Goal: Task Accomplishment & Management: Manage account settings

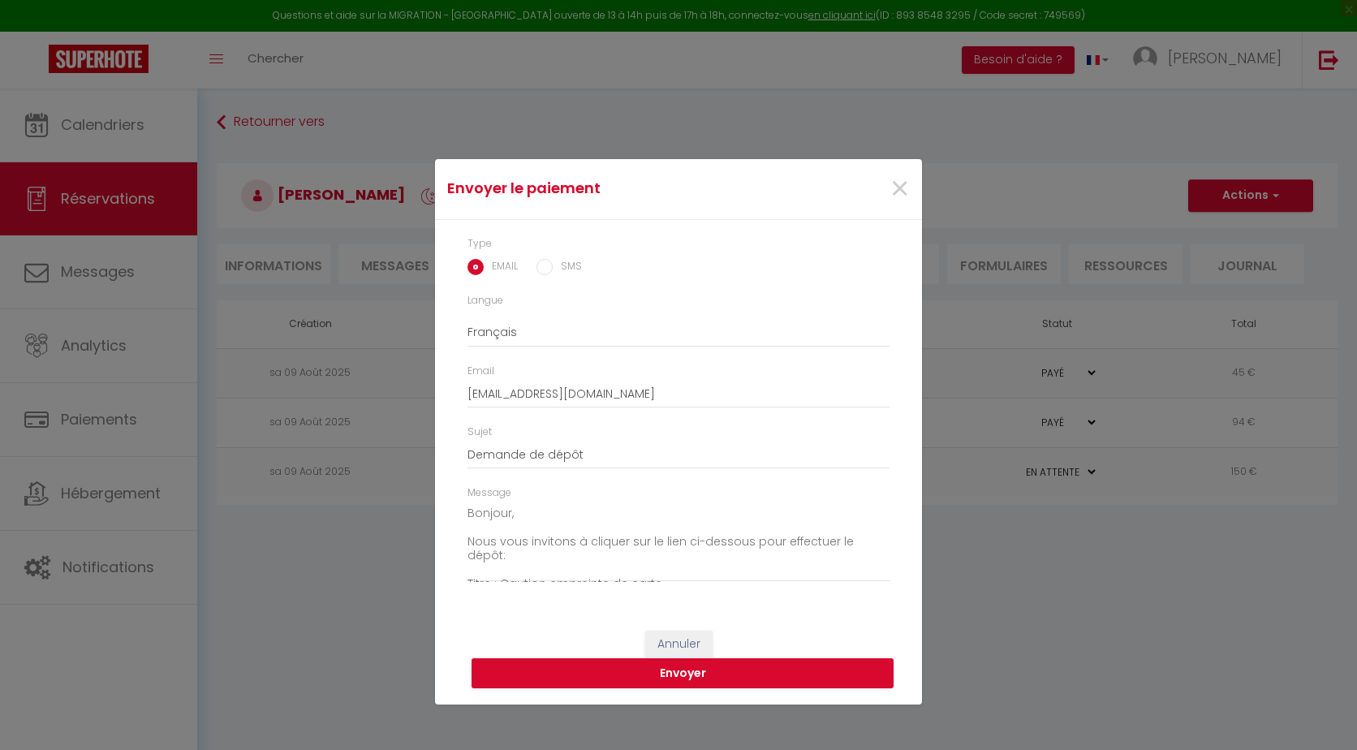
select select "0"
select select "fr"
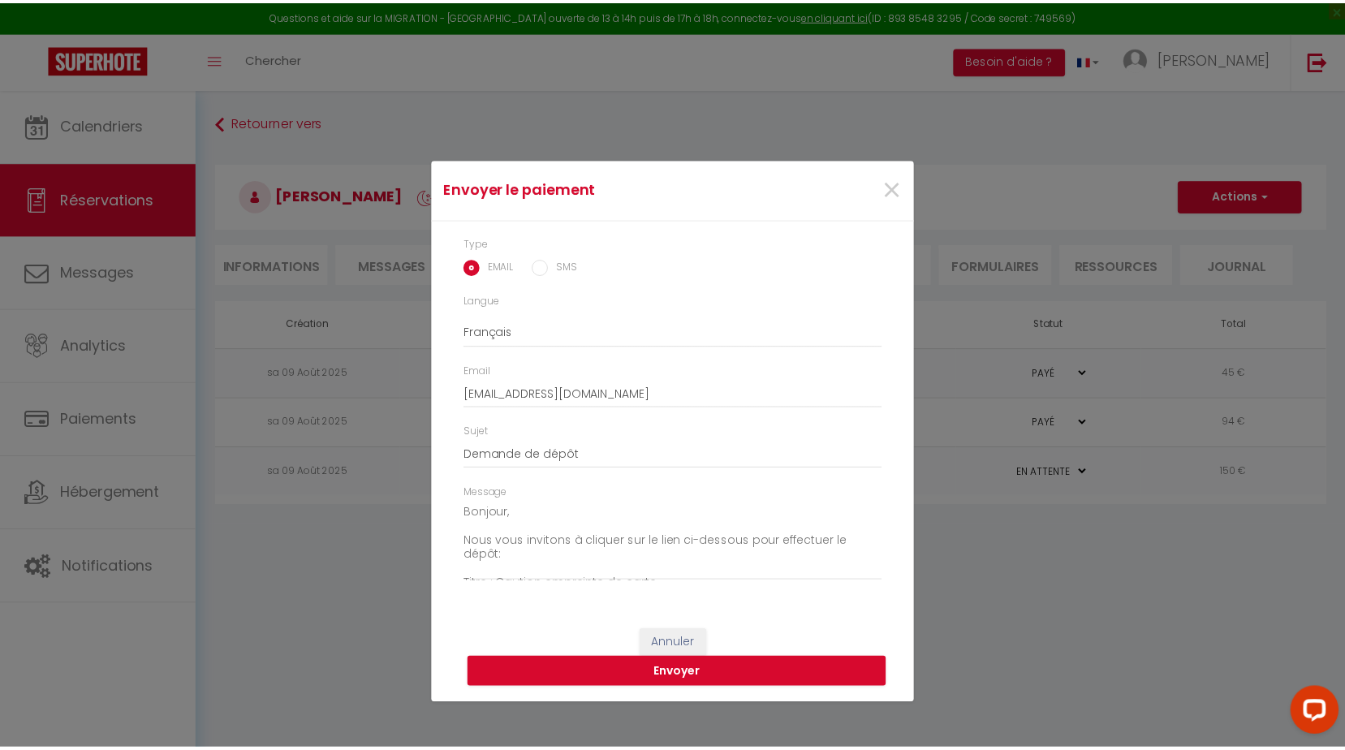
scroll to position [114, 0]
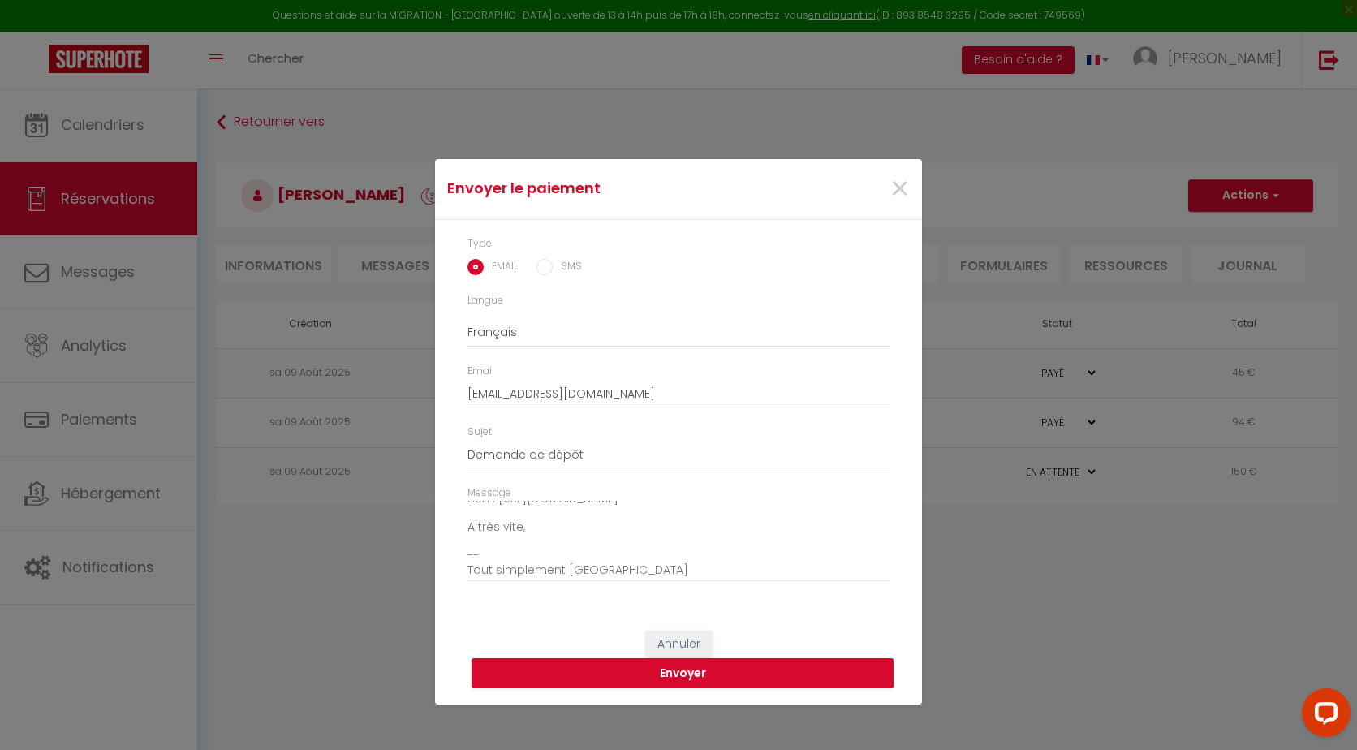
click at [855, 107] on div "Envoyer le paiement × Type EMAIL SMS Langue Anglais Français Espagnol Portugais…" at bounding box center [678, 375] width 487 height 750
click at [686, 645] on button "Annuler" at bounding box center [678, 645] width 67 height 28
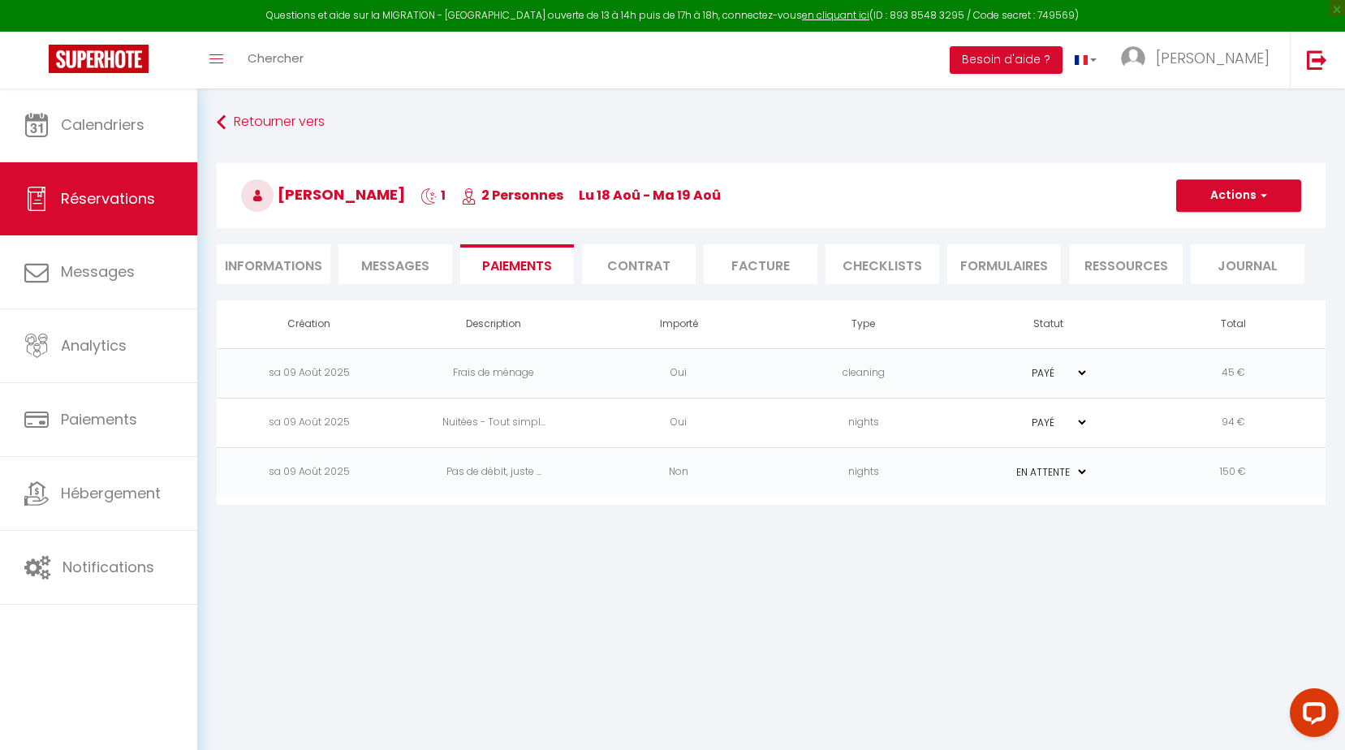
click at [558, 101] on div "Retourner vers [PERSON_NAME] 1 2 Personnes lu 18 Aoû - ma 19 Aoû Actions Enregi…" at bounding box center [771, 306] width 1148 height 436
drag, startPoint x: 554, startPoint y: 122, endPoint x: 960, endPoint y: 149, distance: 406.8
click at [960, 149] on div "Retourner vers Frédéric Vassal 1 2 Personnes lu 18 Aoû - ma 19 Aoû Actions Enre…" at bounding box center [771, 204] width 1130 height 192
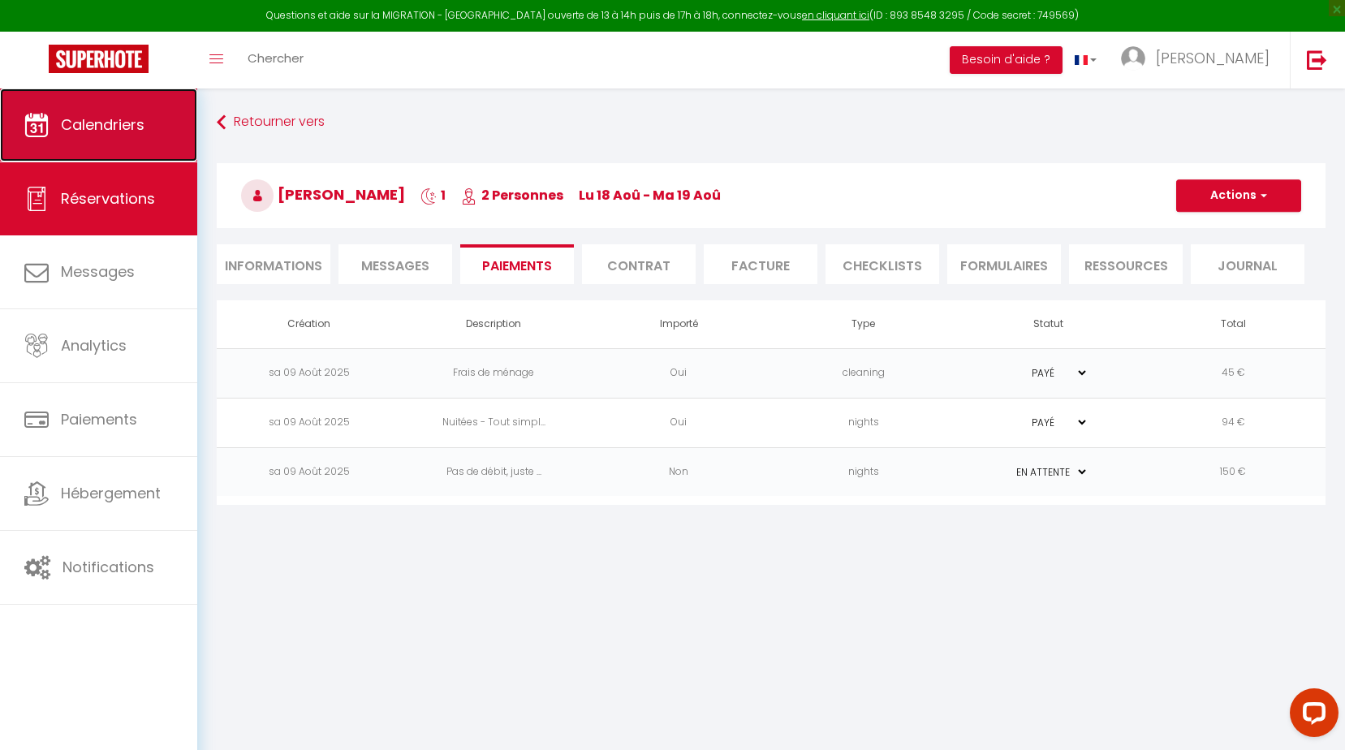
click at [115, 129] on span "Calendriers" at bounding box center [103, 124] width 84 height 20
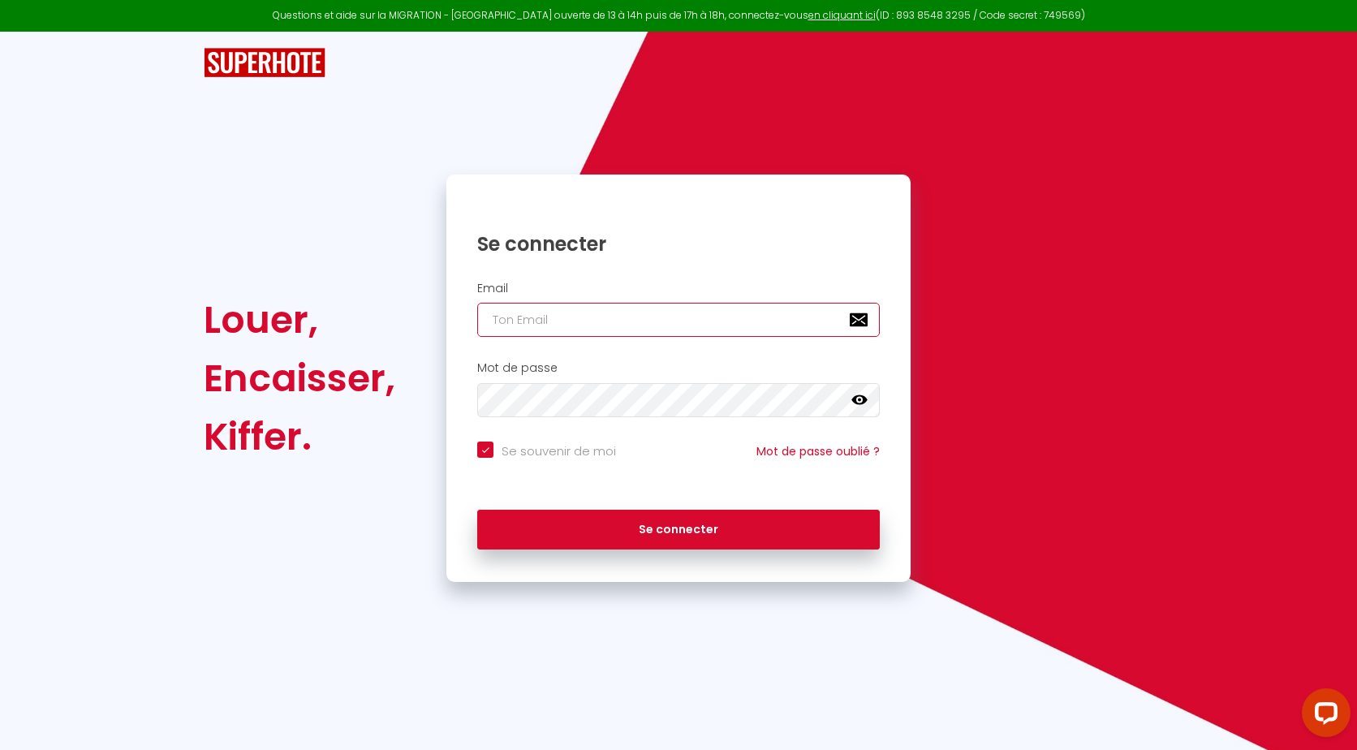
type input "[PERSON_NAME][EMAIL_ADDRESS][PERSON_NAME][DOMAIN_NAME]"
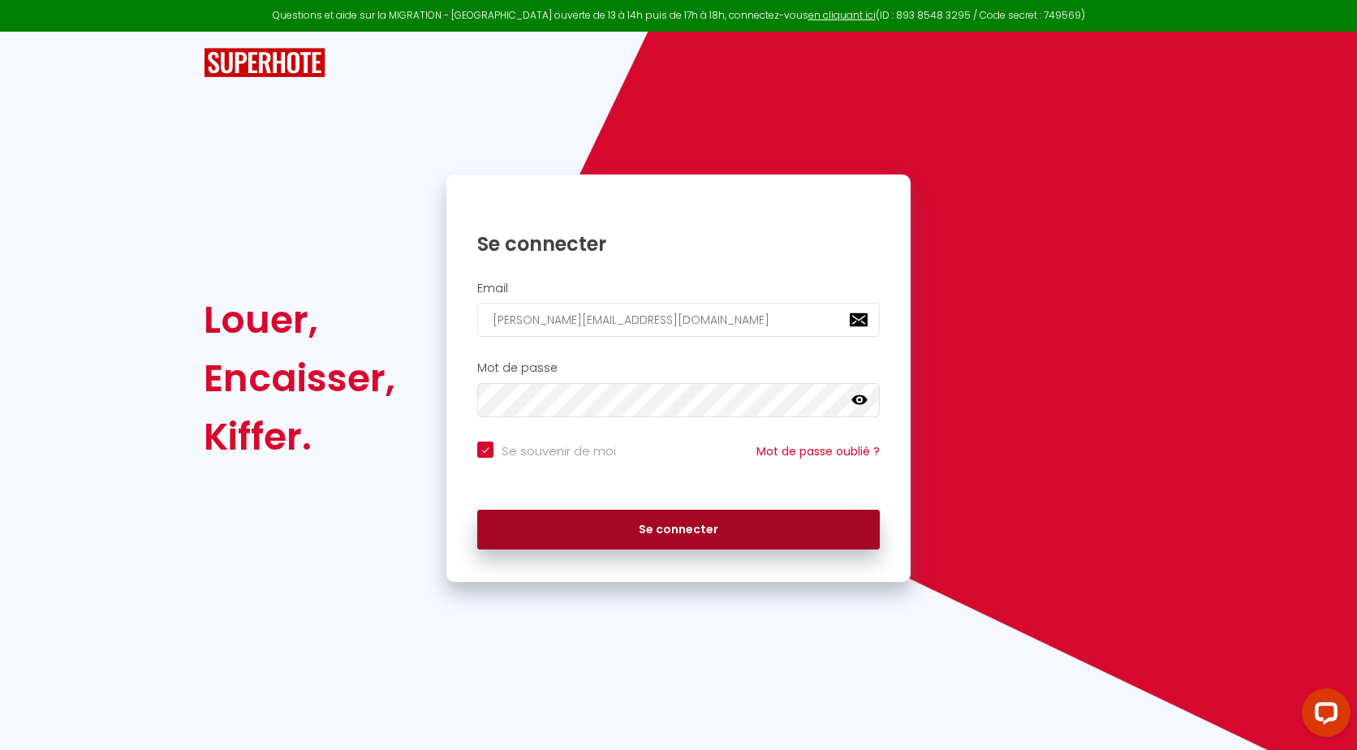
click at [721, 532] on button "Se connecter" at bounding box center [678, 530] width 403 height 41
checkbox input "true"
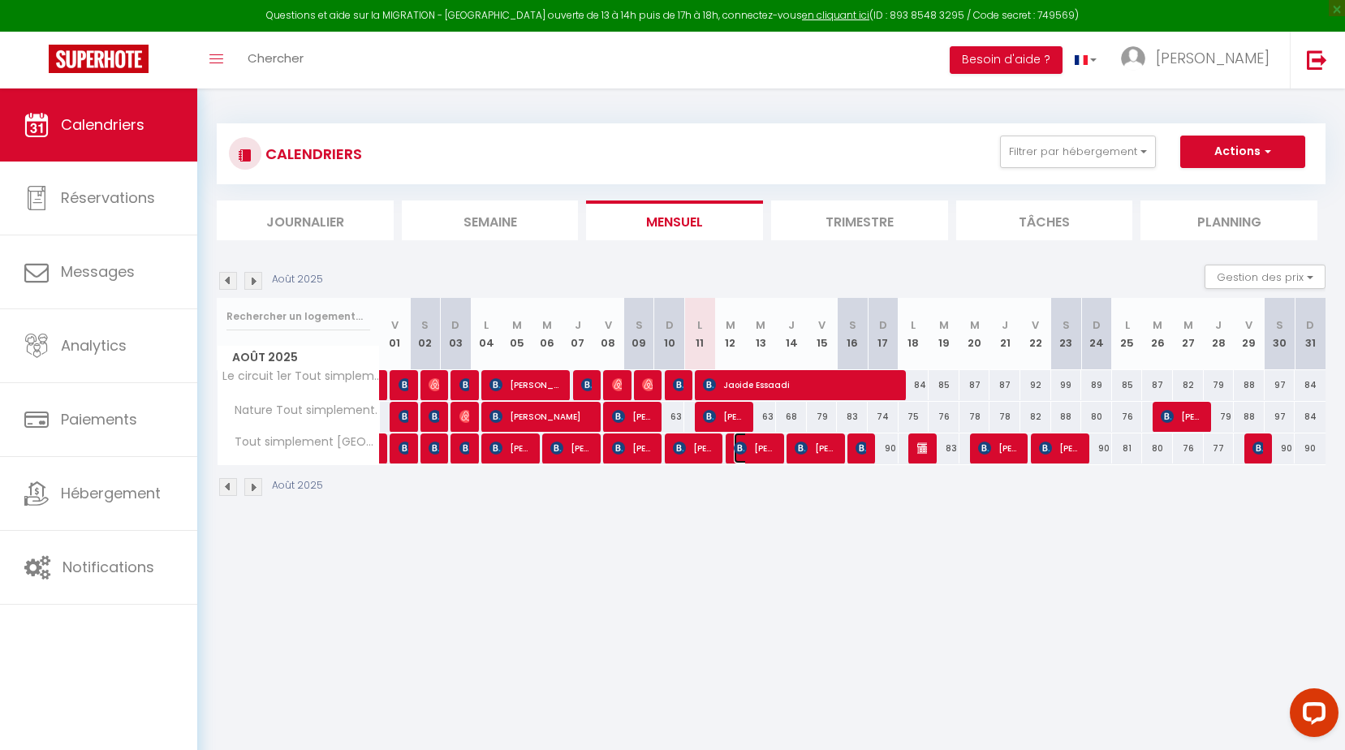
click at [773, 455] on span "Cathy Larhantec" at bounding box center [754, 448] width 41 height 31
select select "OK"
select select "0"
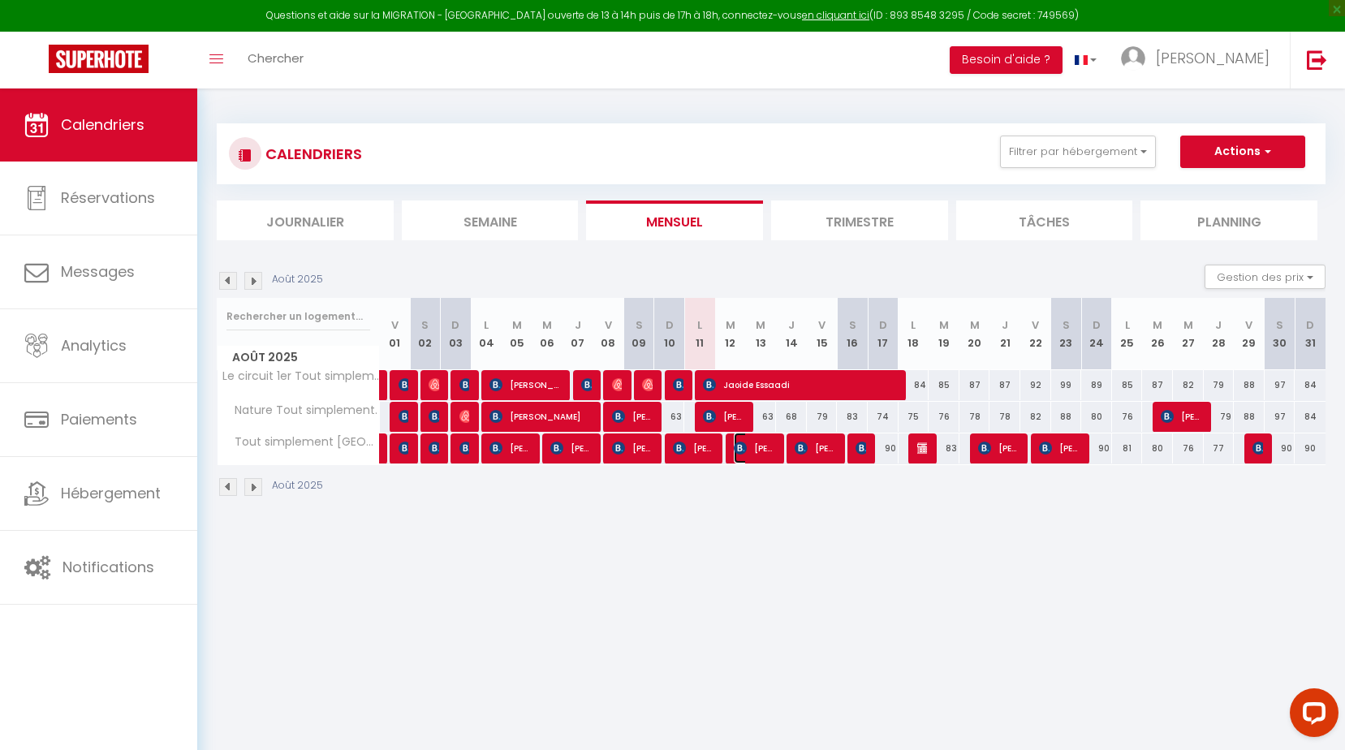
select select "1"
select select
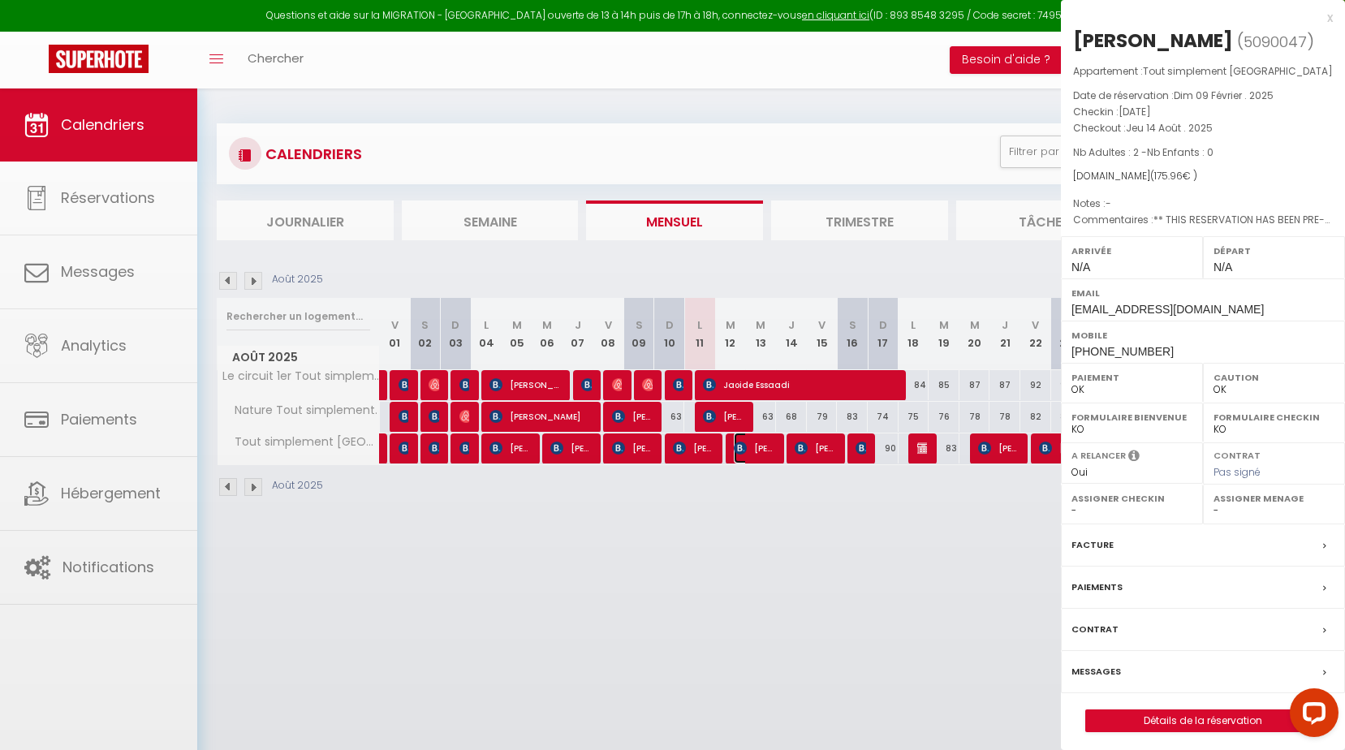
select select "2168"
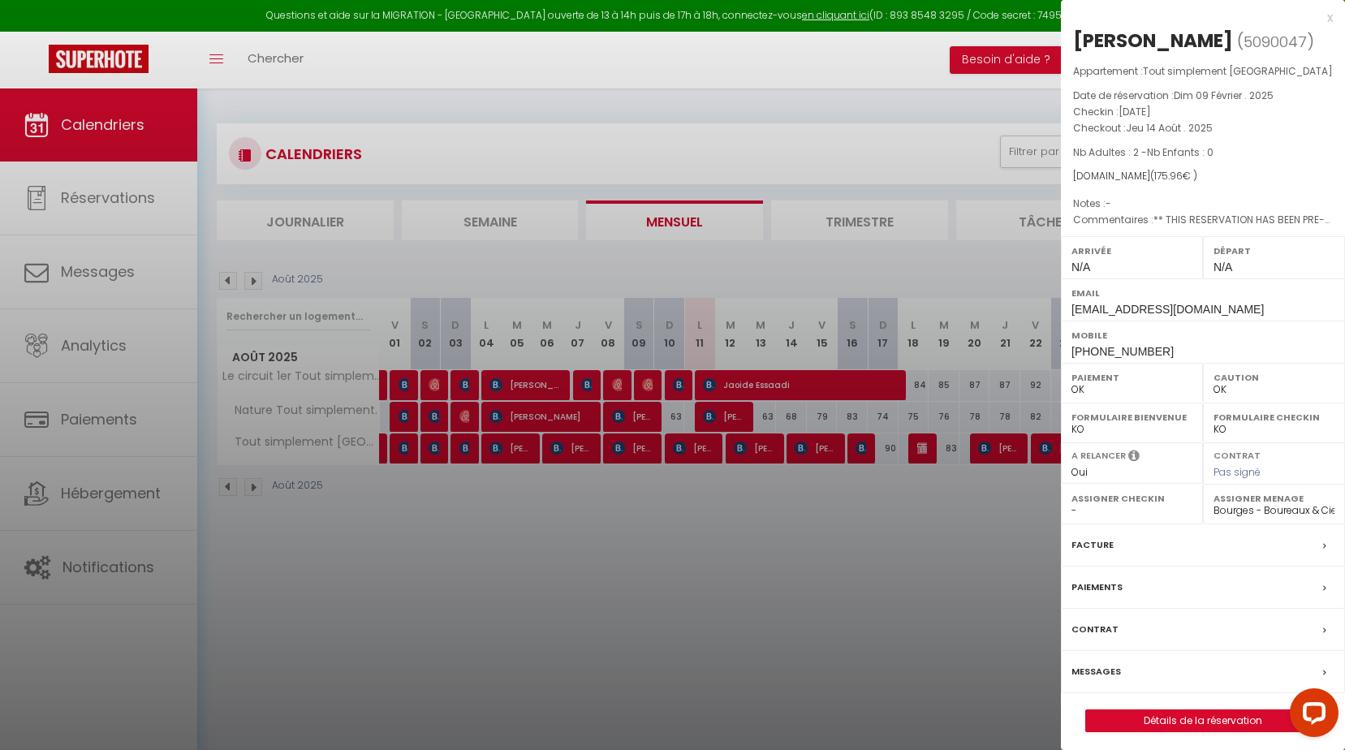
click at [806, 534] on div at bounding box center [672, 375] width 1345 height 750
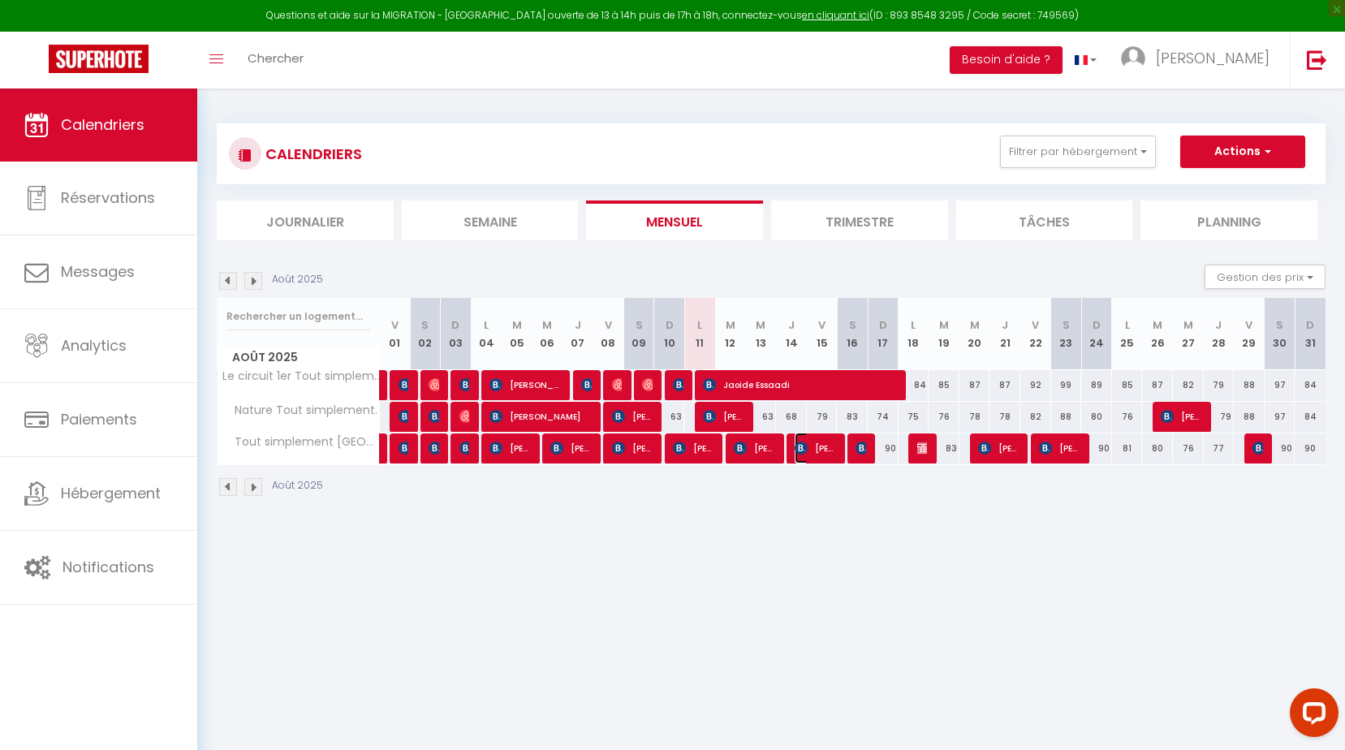
click at [823, 451] on span "Alba Cervera" at bounding box center [815, 448] width 41 height 31
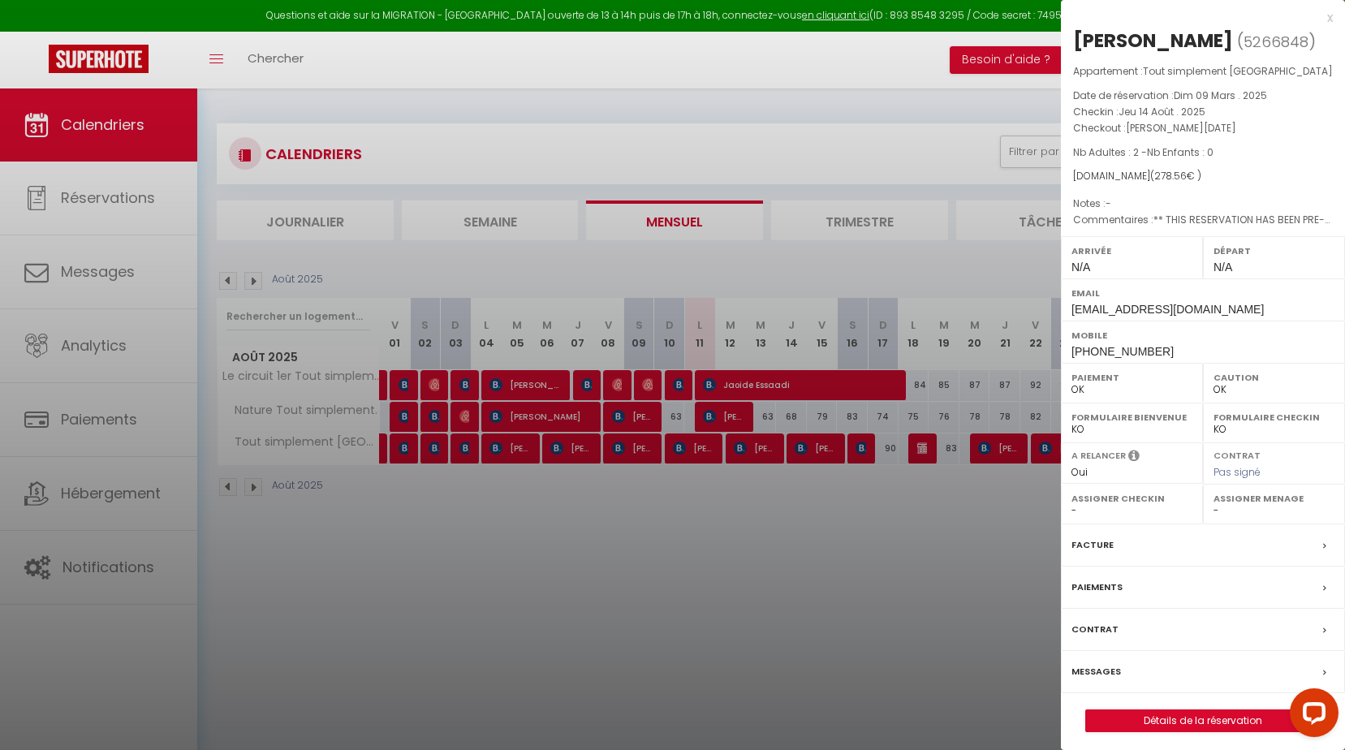
click at [869, 524] on div at bounding box center [672, 375] width 1345 height 750
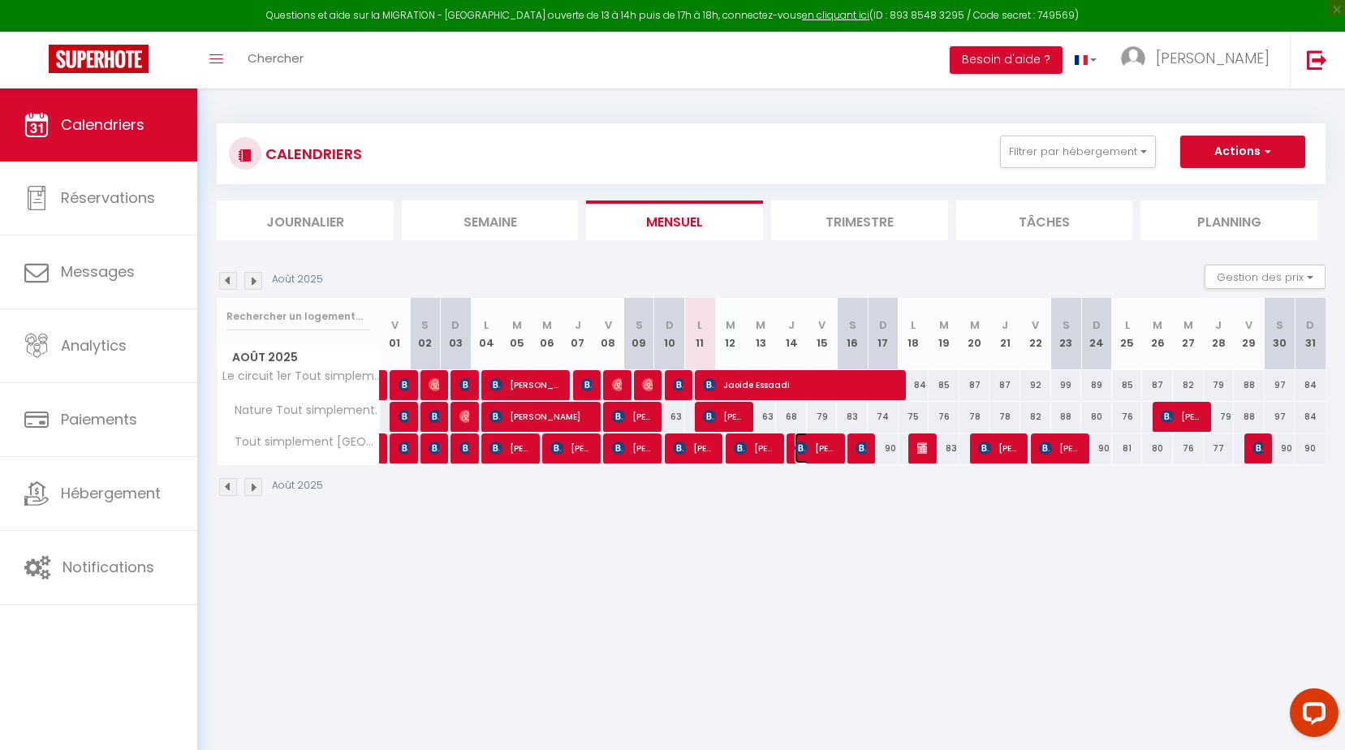
click at [823, 460] on span "Alba Cervera" at bounding box center [815, 448] width 41 height 31
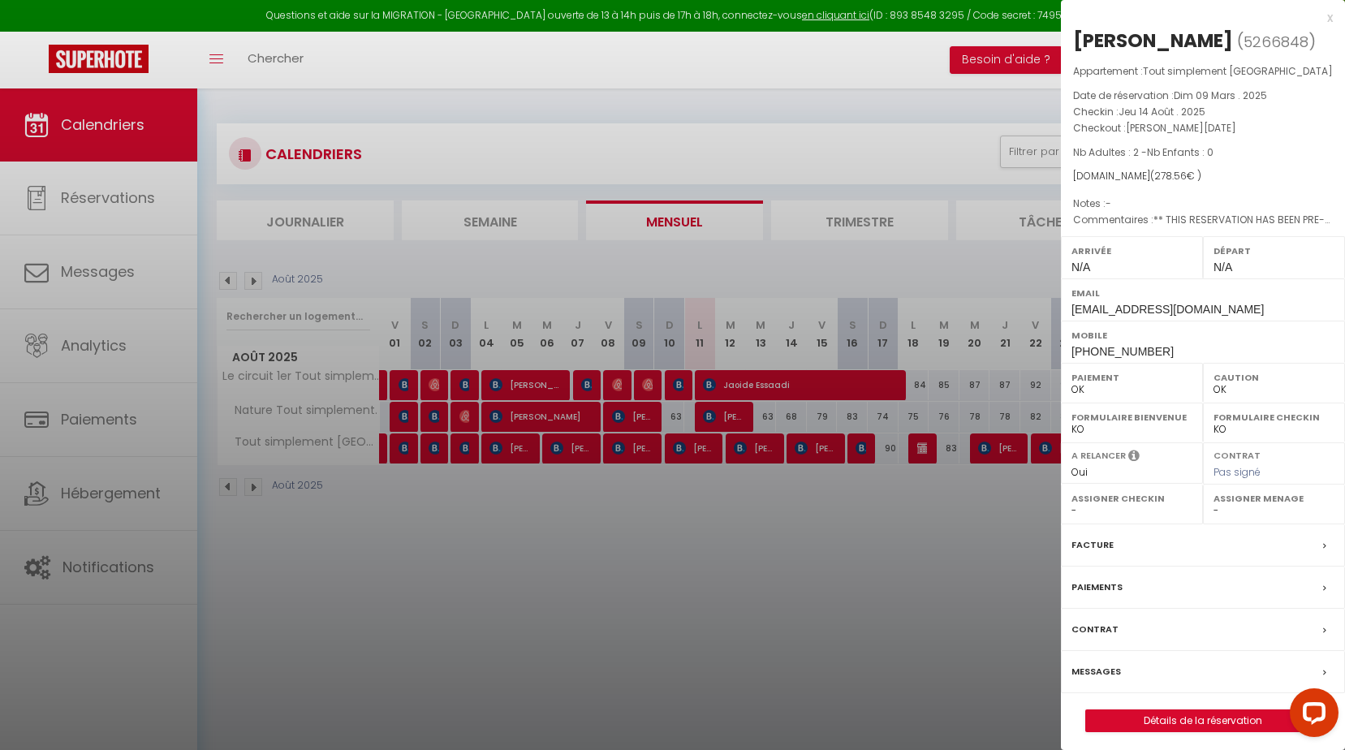
click at [1236, 516] on select "- Saadia bekkali Lucile Her Anaëlle Gillot Bourges - Boureaux & Cie Florian Bou…" at bounding box center [1274, 510] width 121 height 15
select select "2168"
click at [1214, 503] on select "- Saadia bekkali Lucile Her Anaëlle Gillot Bourges - Boureaux & Cie Florian Bou…" at bounding box center [1274, 510] width 121 height 15
click at [882, 522] on div at bounding box center [672, 375] width 1345 height 750
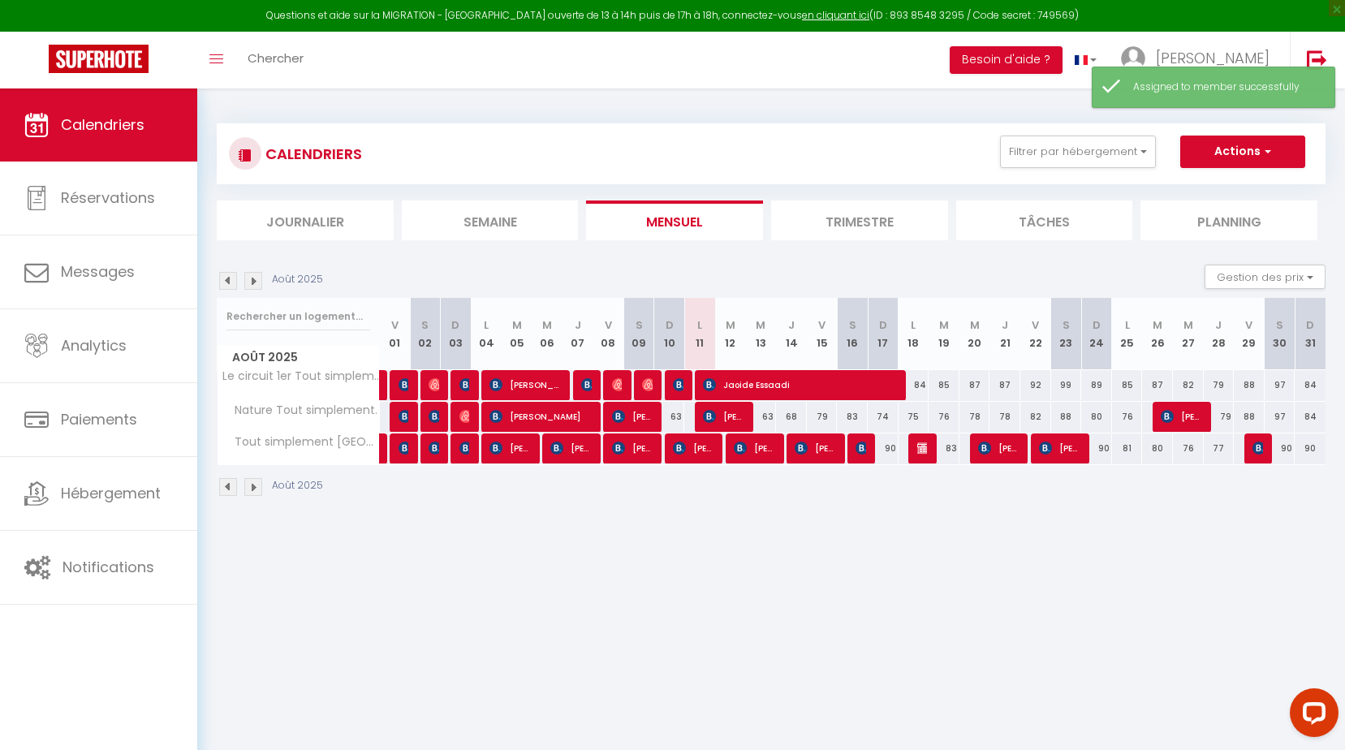
click at [854, 450] on div at bounding box center [862, 448] width 31 height 31
click at [855, 461] on div at bounding box center [862, 448] width 31 height 31
click at [857, 459] on span "Elodie Deléage" at bounding box center [861, 448] width 11 height 31
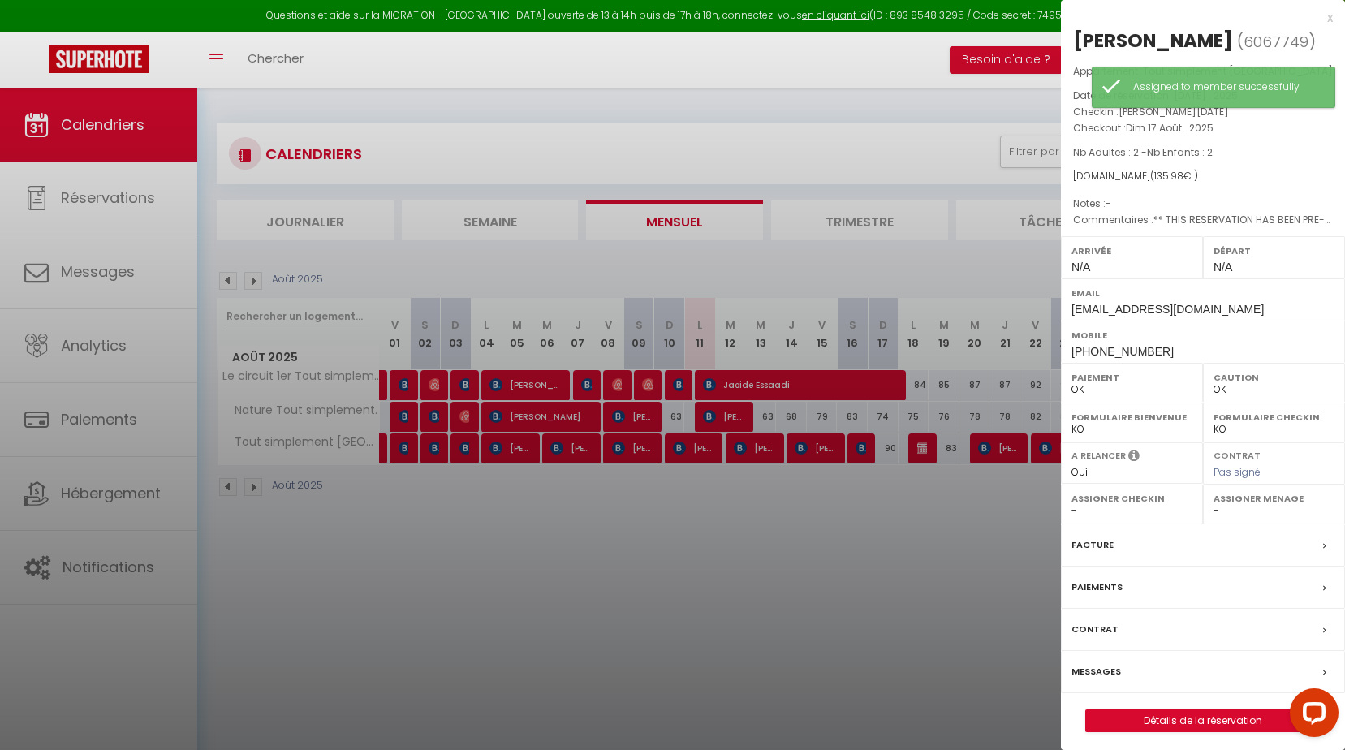
click at [1221, 514] on select "- Saadia bekkali Lucile Her Anaëlle Gillot Bourges - Boureaux & Cie Florian Bou…" at bounding box center [1274, 510] width 121 height 15
select select "2168"
click at [1214, 503] on select "- Saadia bekkali Lucile Her Anaëlle Gillot Bourges - Boureaux & Cie Florian Bou…" at bounding box center [1274, 510] width 121 height 15
click at [902, 552] on div at bounding box center [672, 375] width 1345 height 750
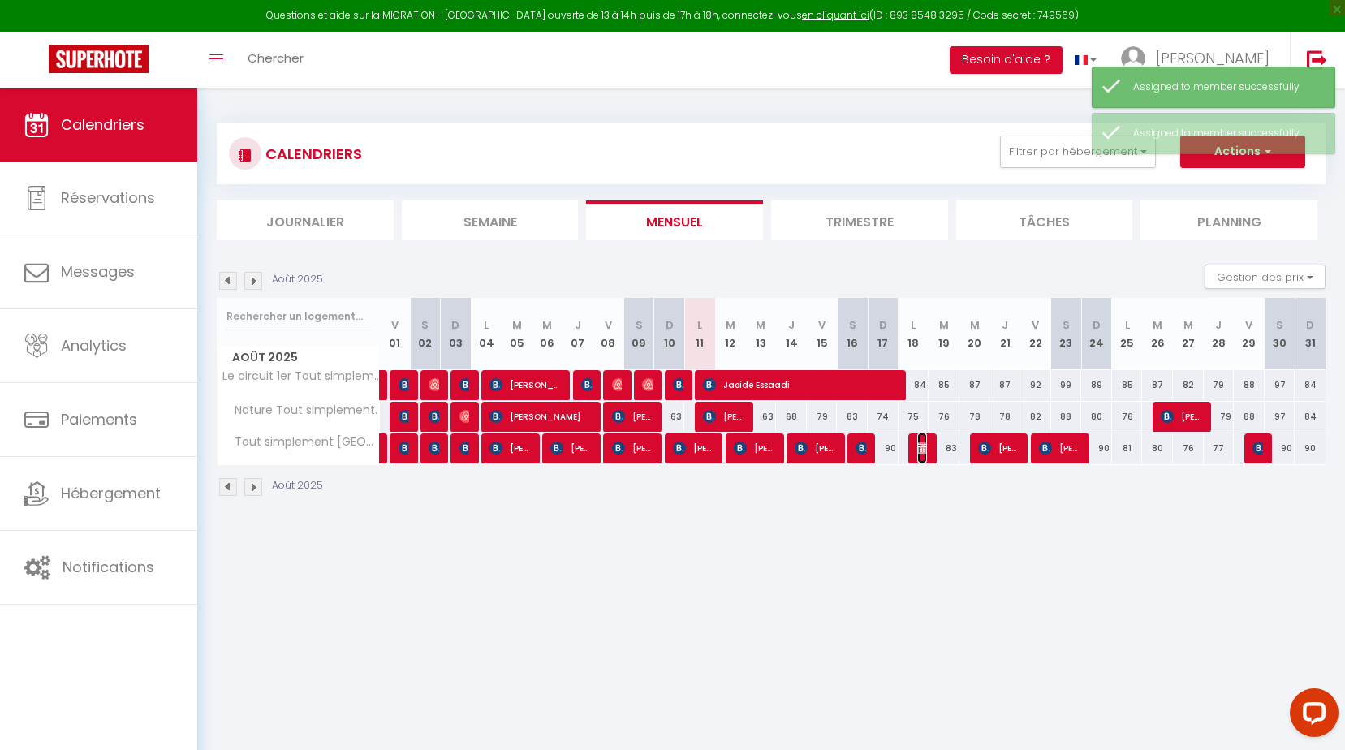
click at [922, 454] on img at bounding box center [923, 448] width 13 height 13
select select "KO"
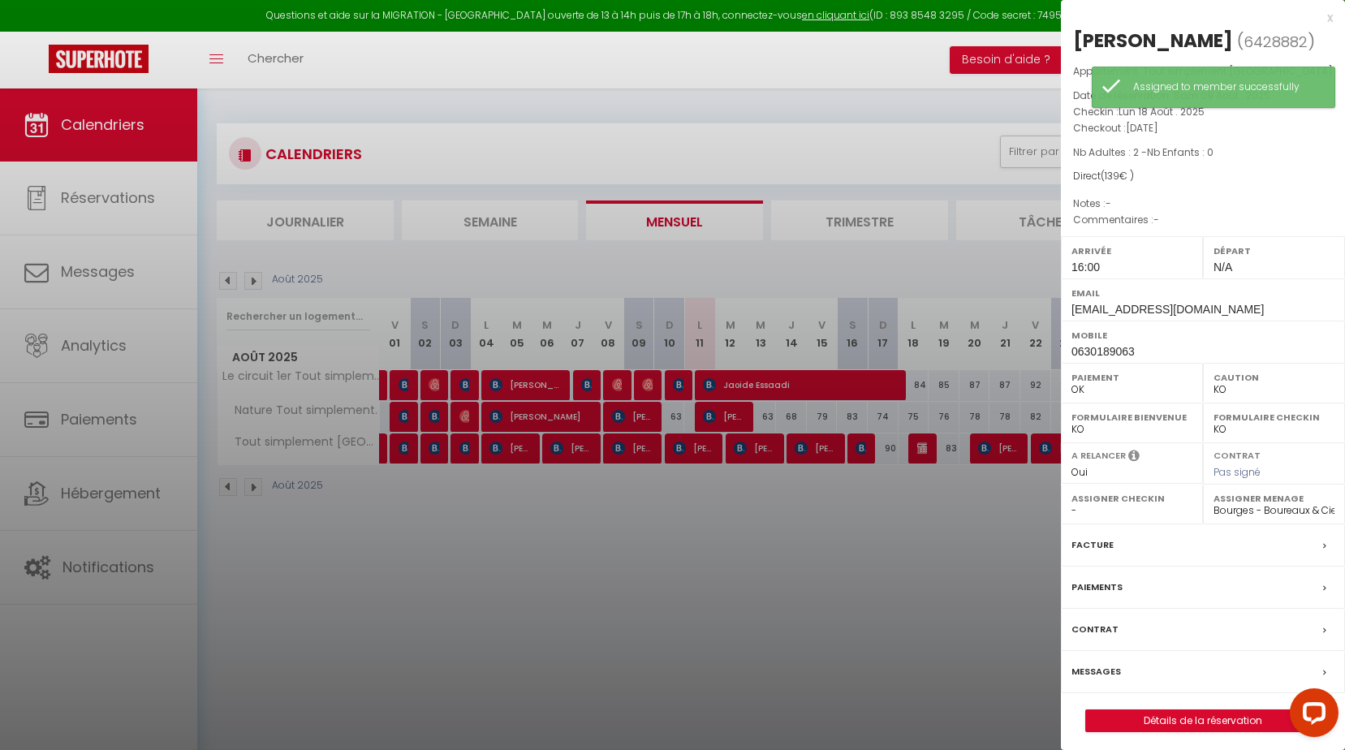
click at [824, 583] on div at bounding box center [672, 375] width 1345 height 750
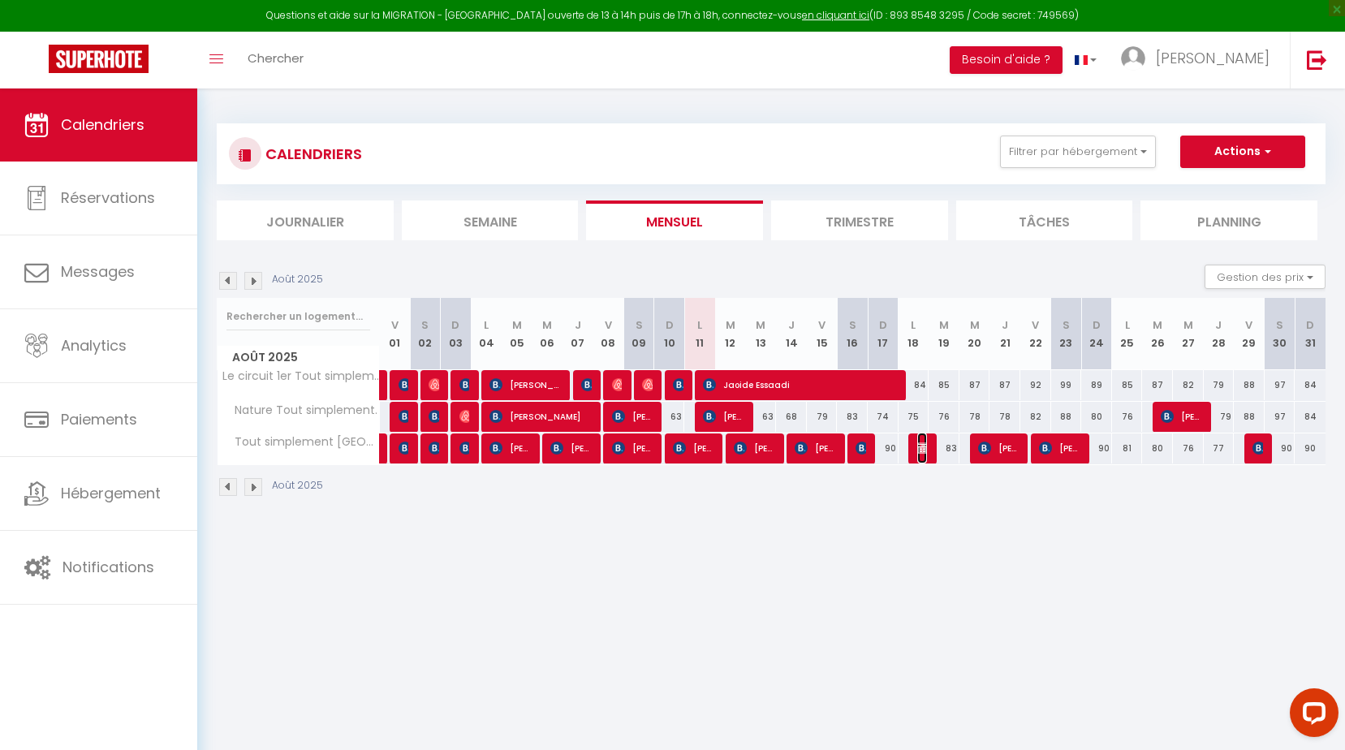
click at [923, 451] on img at bounding box center [923, 448] width 13 height 13
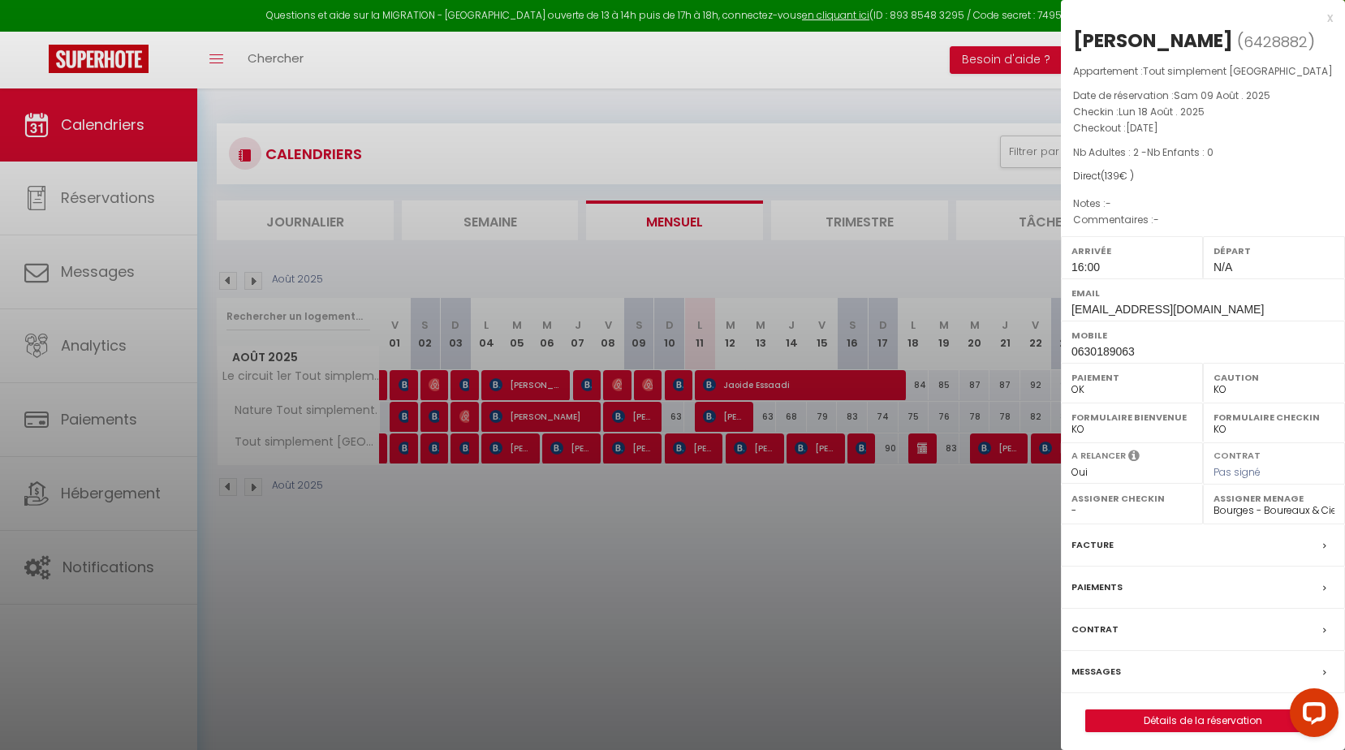
click at [1102, 670] on label "Messages" at bounding box center [1097, 671] width 50 height 17
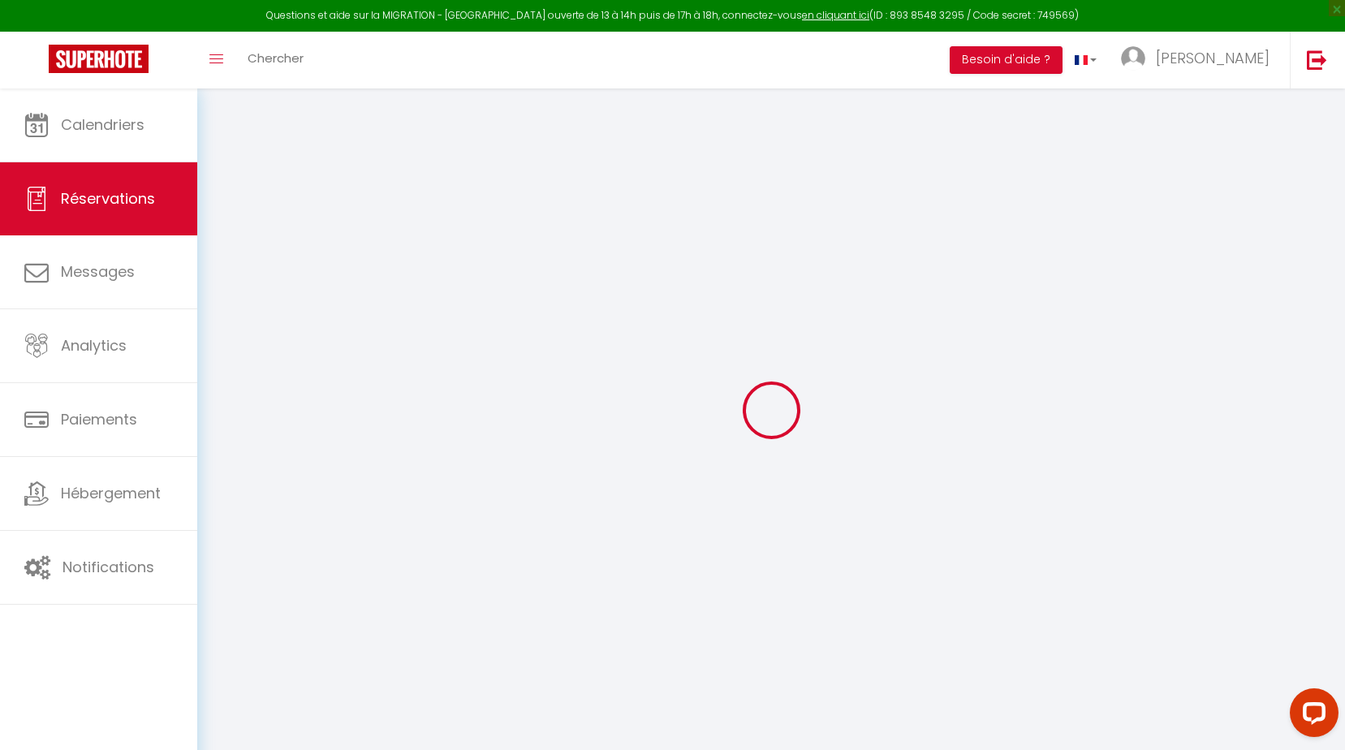
type input "Frédéric"
type input "Vassal"
type input "vassal.f@orange.fr"
type input "0630189063"
select select "FR"
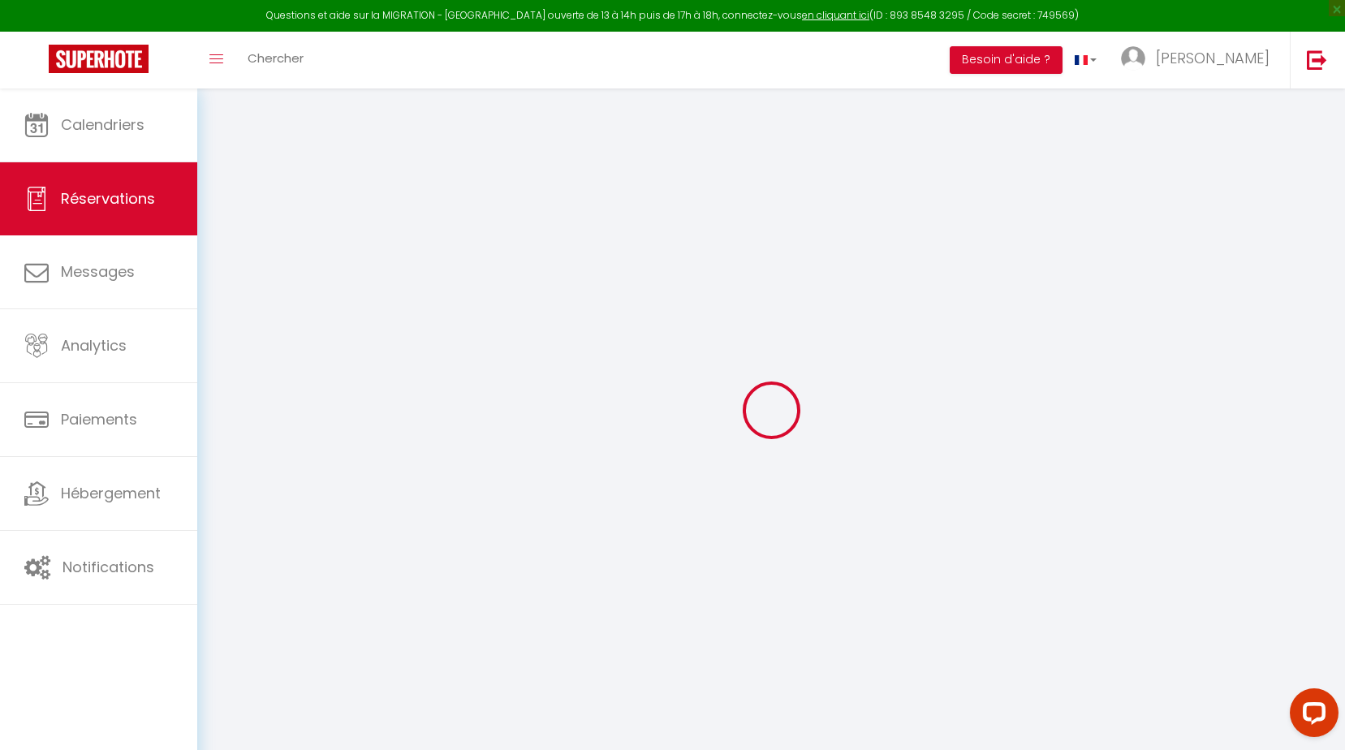
select select "6179"
select select "1"
type input "Lun 18 Août 2025"
select select
type input "Mar 19 Août 2025"
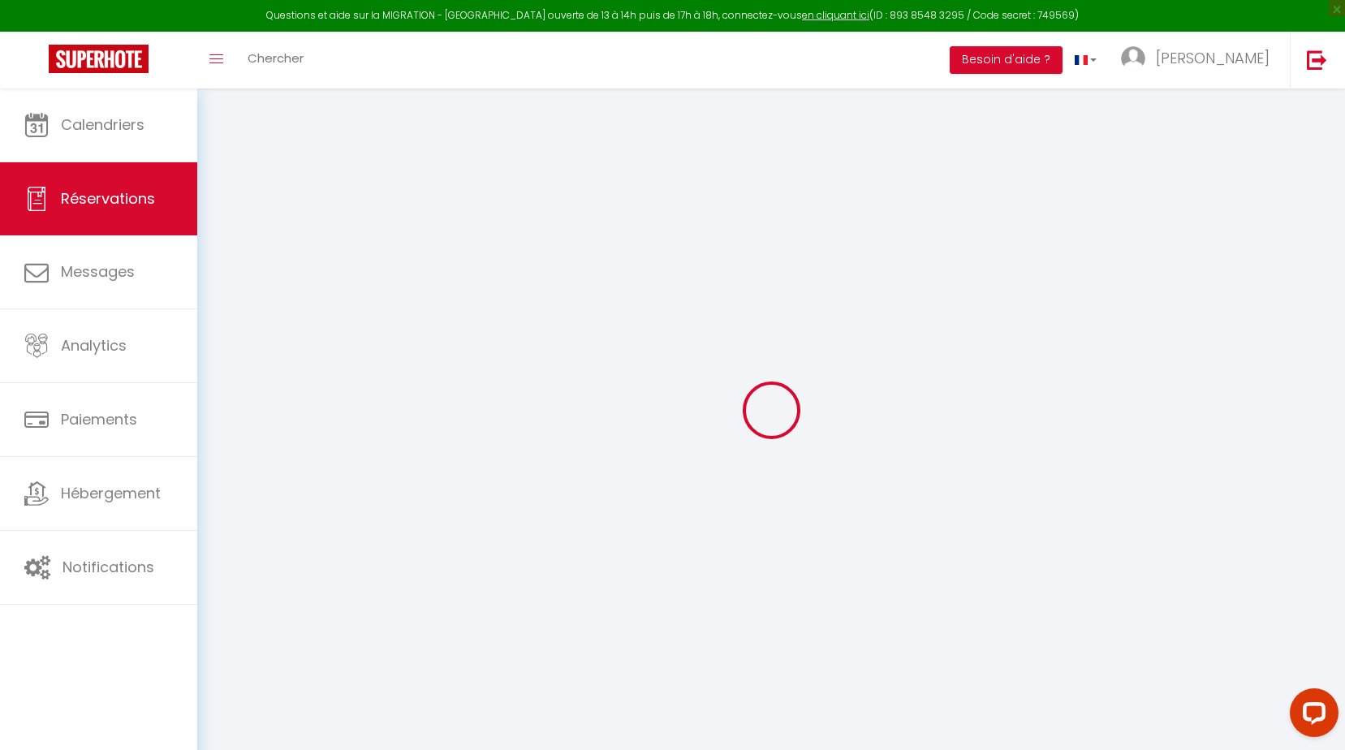
select select
type input "2"
select select "12"
select select
type input "94"
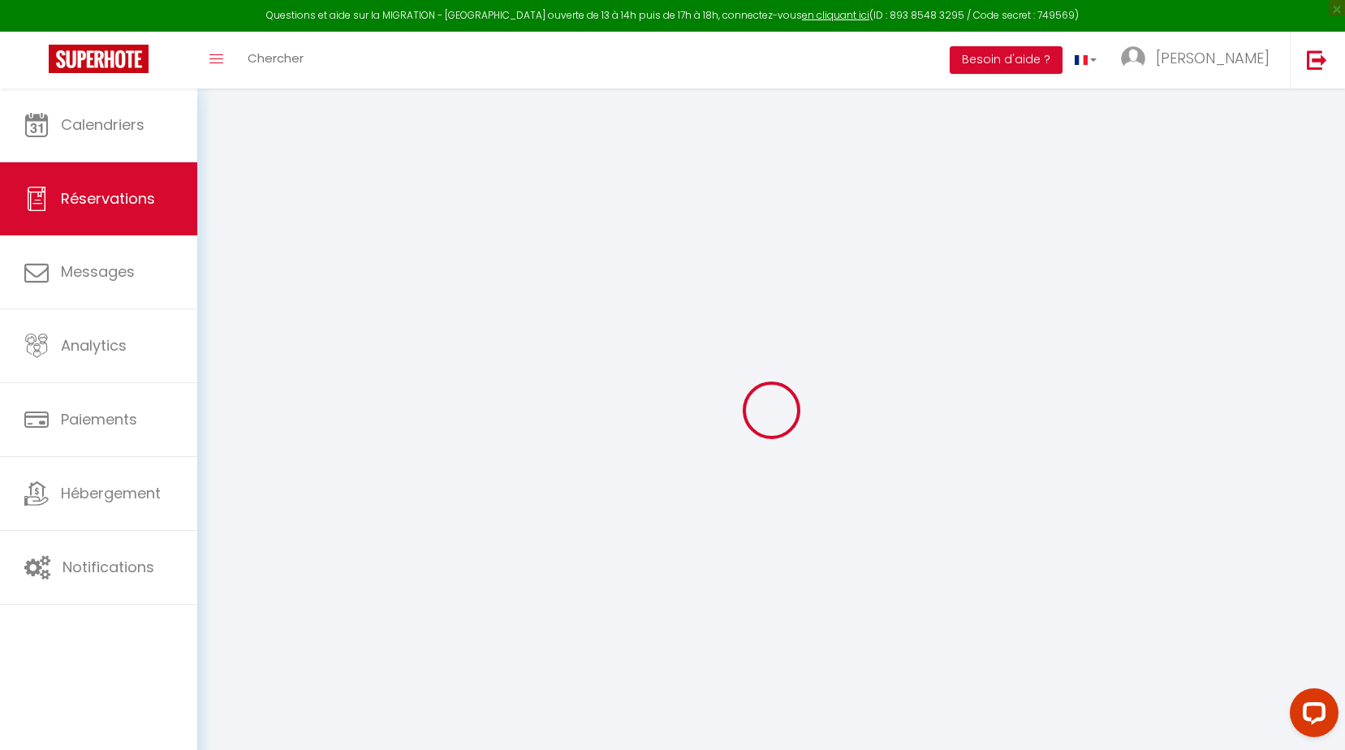
checkbox input "true"
type input "0"
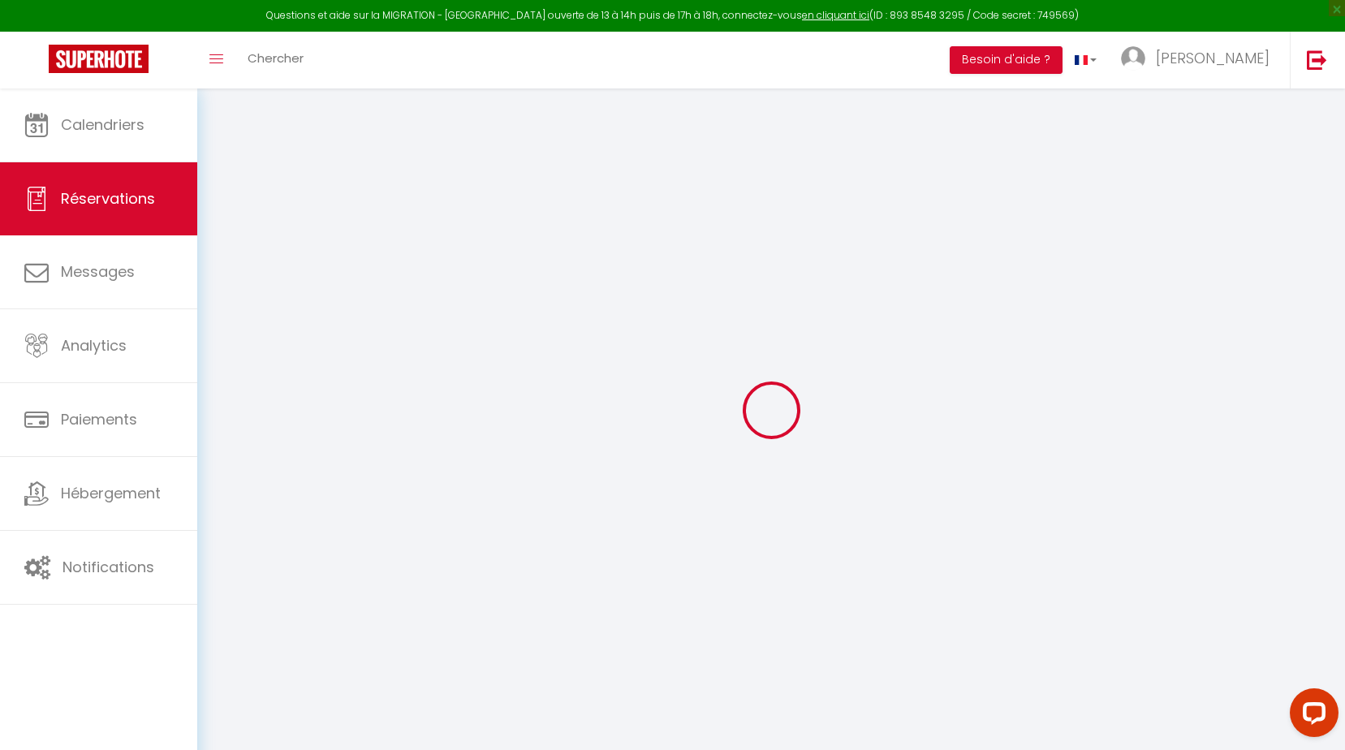
select select
select select "14"
checkbox input "true"
select select
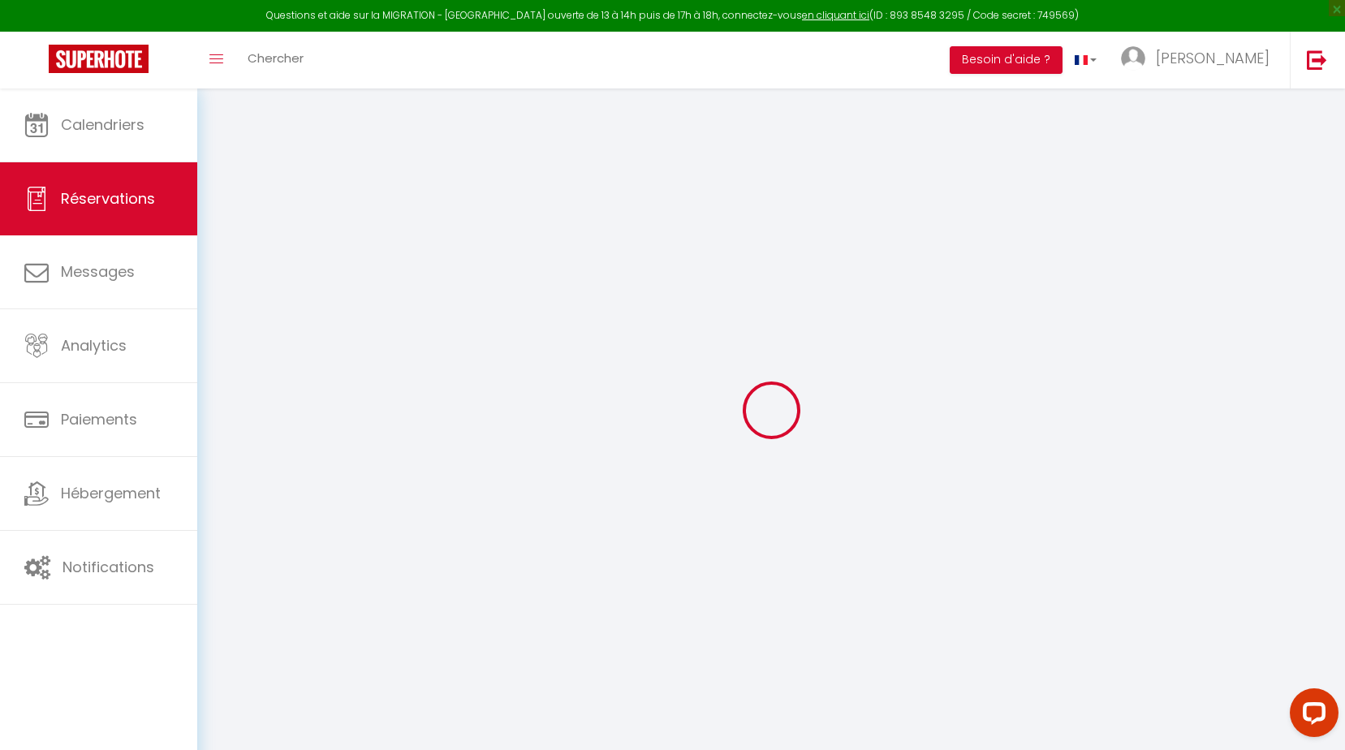
select select
checkbox input "true"
select select
checkbox input "true"
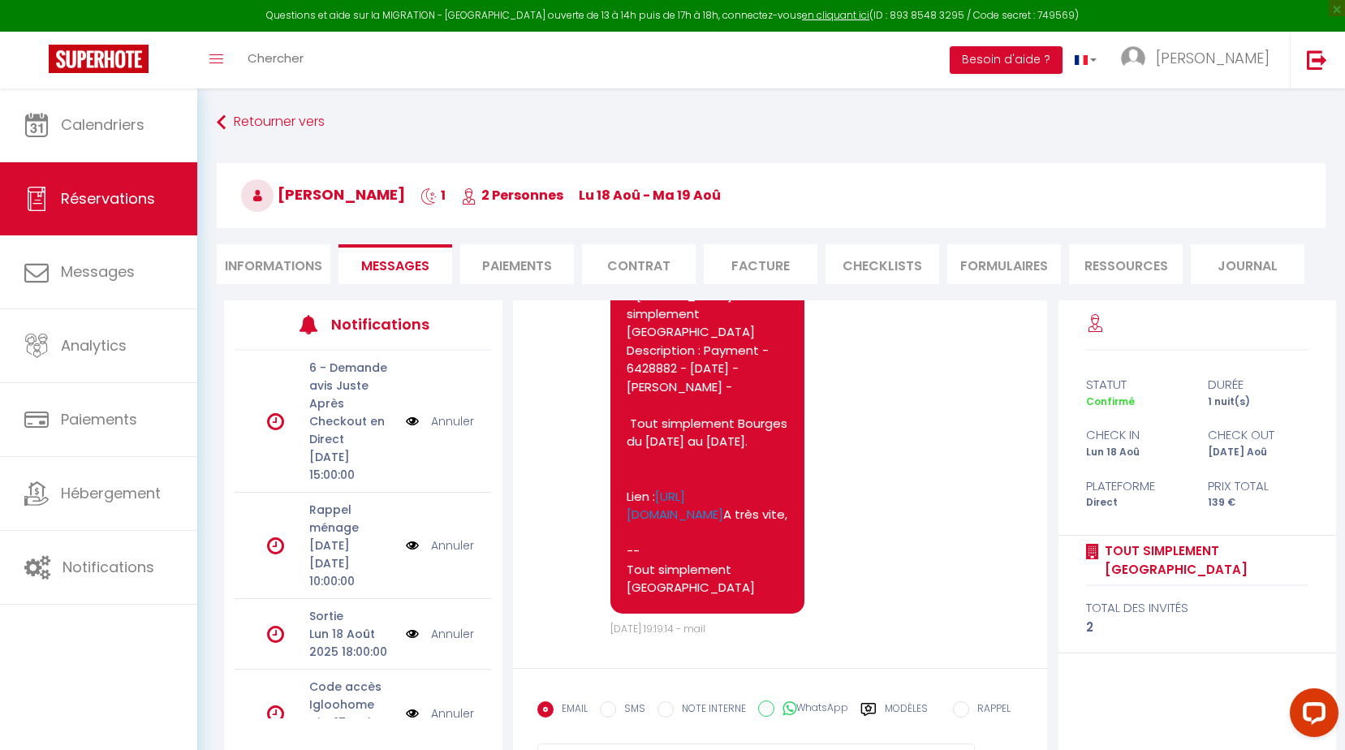
scroll to position [2003, 0]
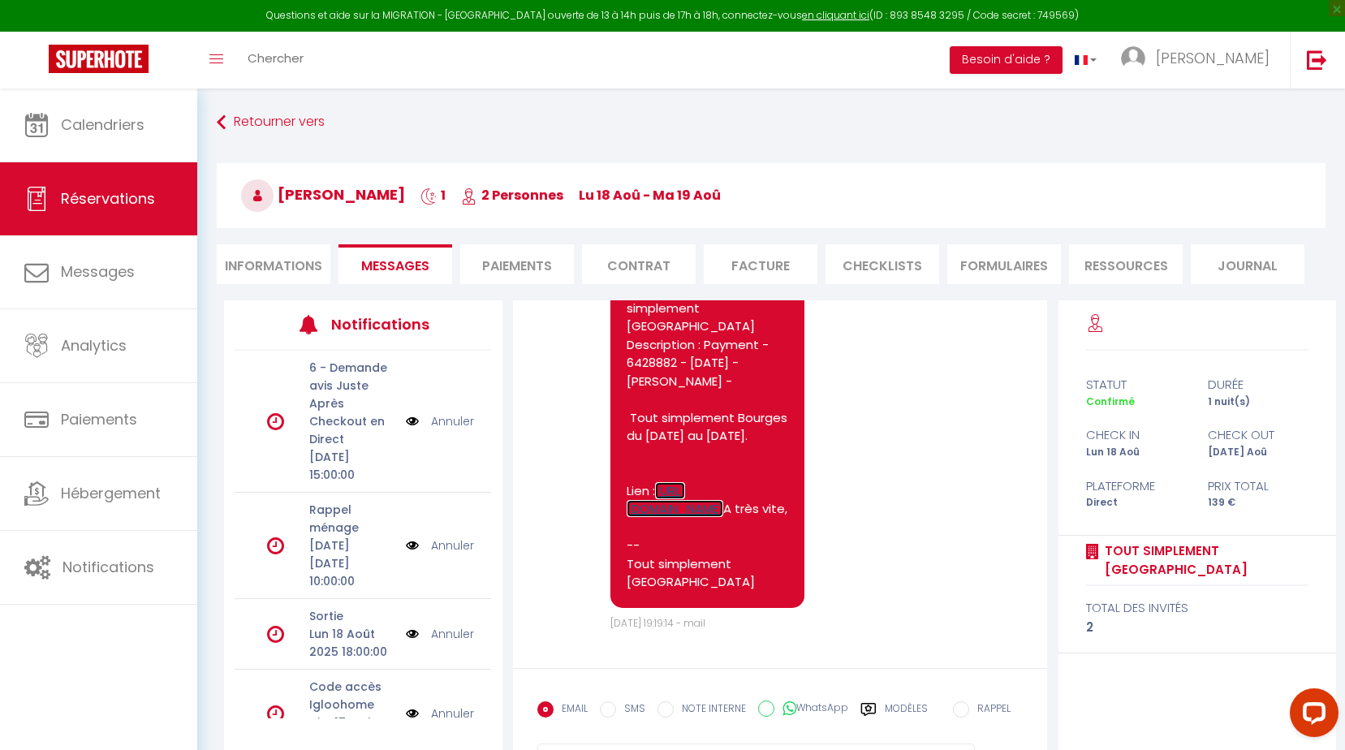
click at [723, 482] on link "https://superhote.com/applink/p/mgoshUs3" at bounding box center [675, 500] width 97 height 36
